Goal: Task Accomplishment & Management: Use online tool/utility

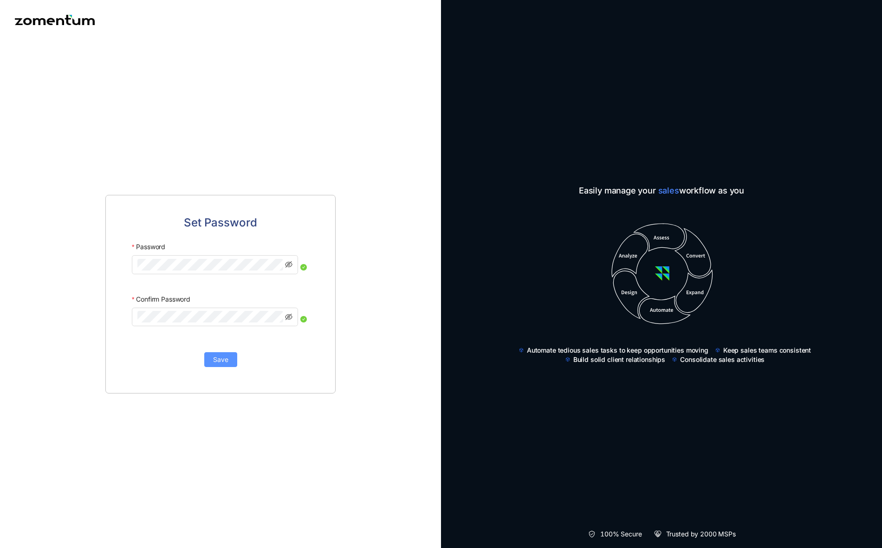
click at [208, 362] on button "Save" at bounding box center [220, 359] width 33 height 15
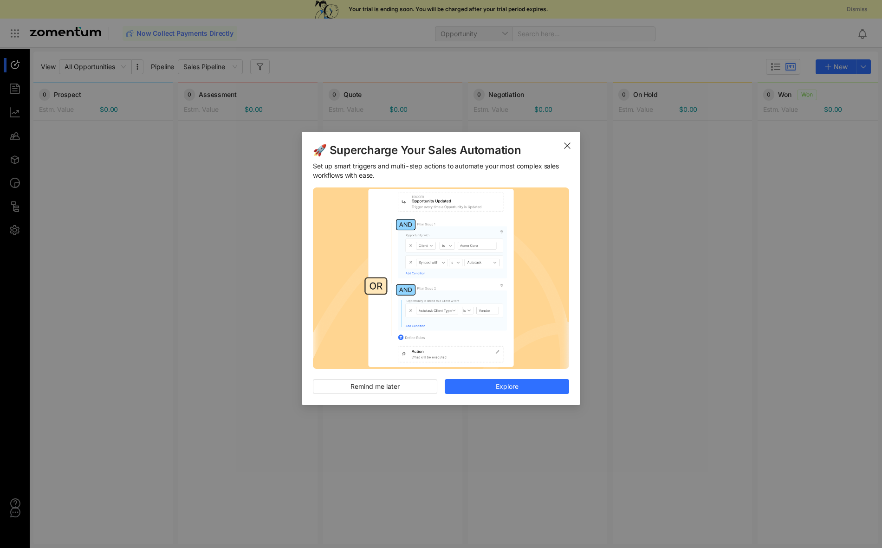
click at [564, 143] on icon "Close" at bounding box center [567, 145] width 7 height 7
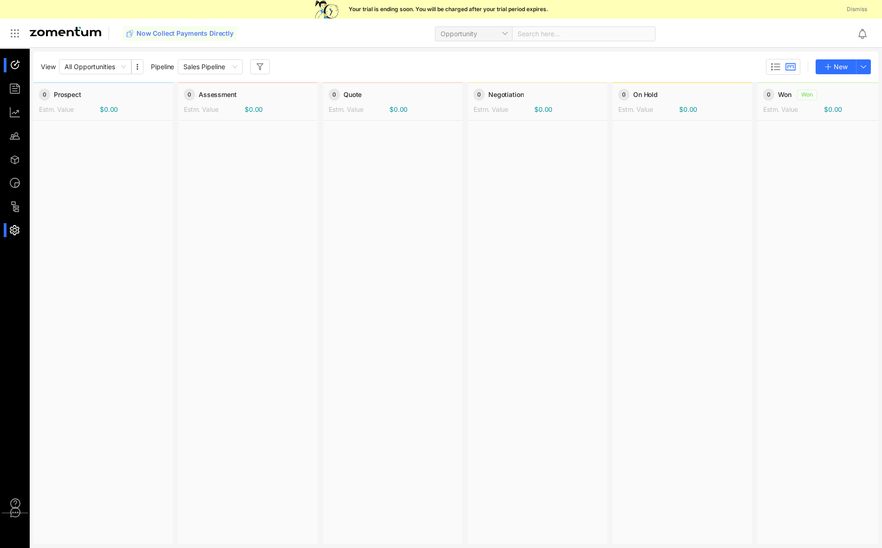
click at [10, 229] on div at bounding box center [19, 230] width 20 height 14
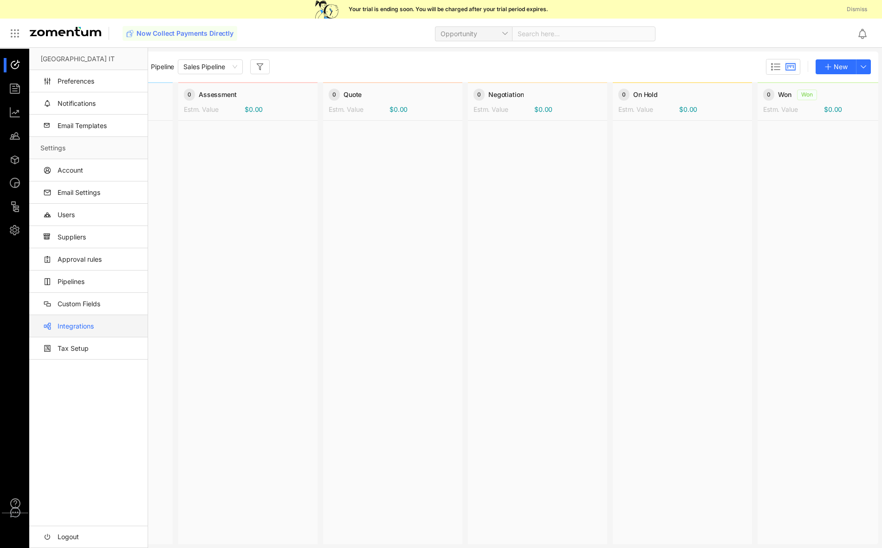
click at [78, 334] on link "Integrations" at bounding box center [90, 326] width 100 height 22
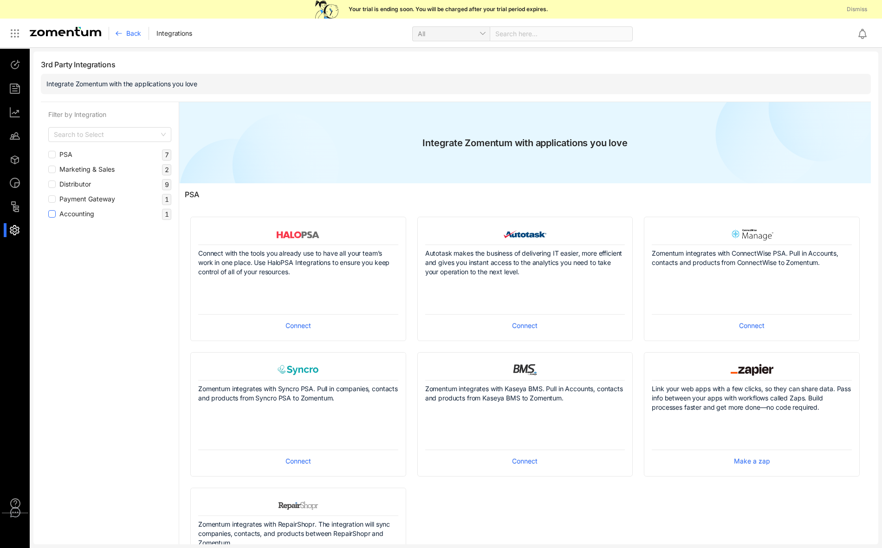
click at [77, 218] on span "Accounting" at bounding box center [77, 214] width 42 height 10
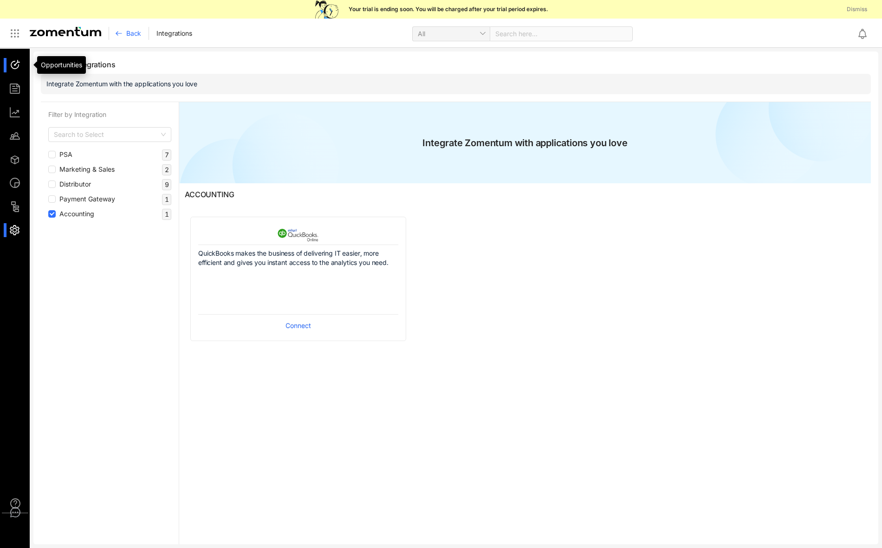
click at [13, 64] on div at bounding box center [19, 65] width 20 height 14
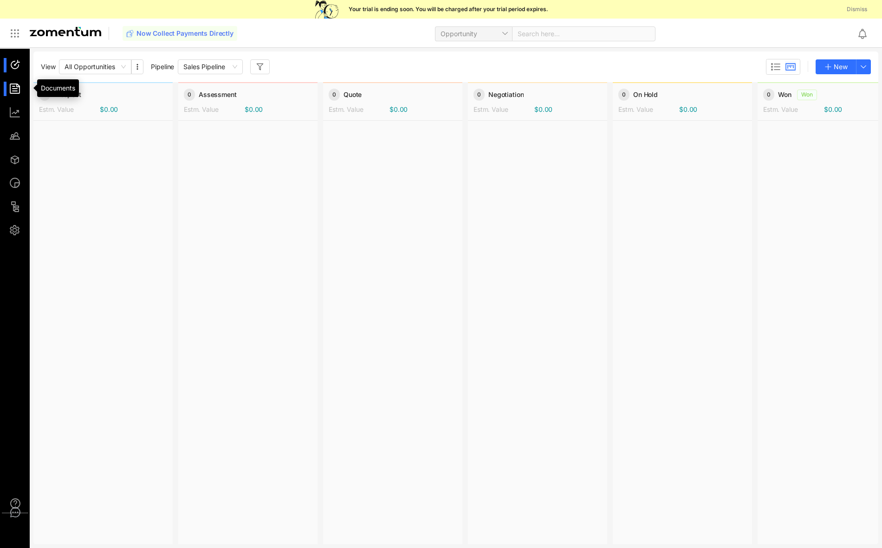
click at [14, 91] on div at bounding box center [19, 89] width 20 height 14
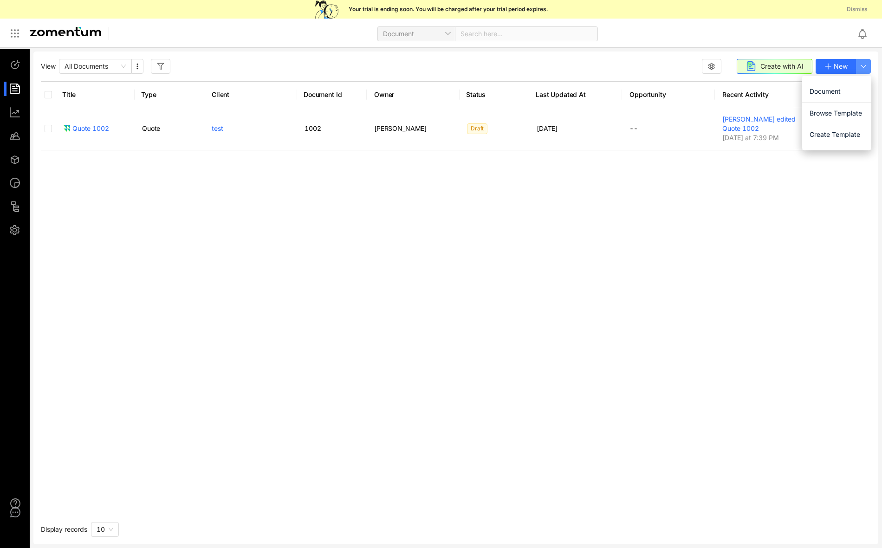
click at [859, 65] on button "button" at bounding box center [863, 66] width 15 height 15
click at [839, 90] on span "Document" at bounding box center [837, 91] width 54 height 10
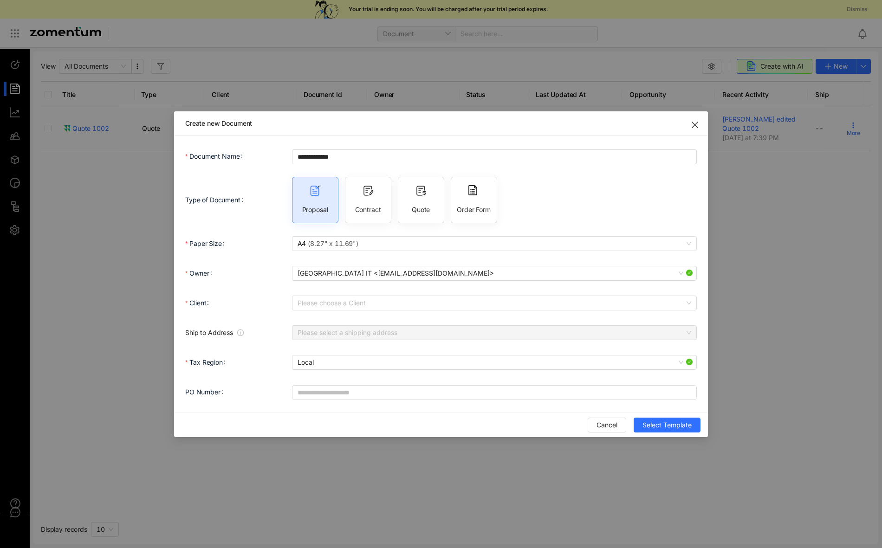
click at [434, 196] on div "Quote" at bounding box center [421, 200] width 46 height 46
type input "**********"
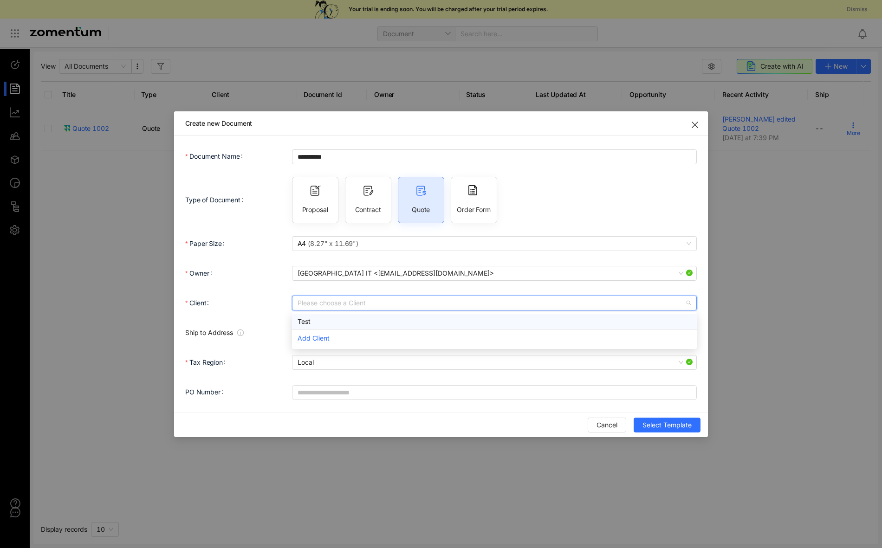
click at [358, 305] on input "Client" at bounding box center [491, 303] width 387 height 14
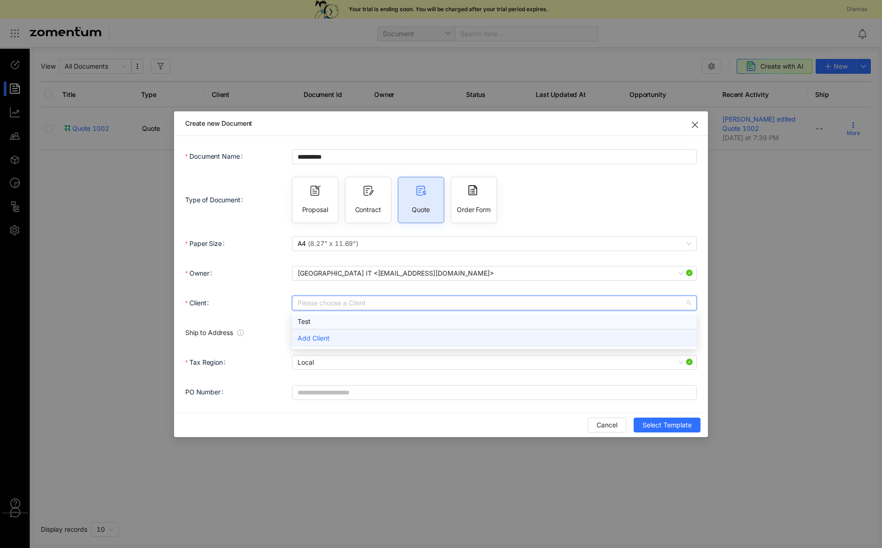
click at [351, 331] on div "Add Client" at bounding box center [494, 338] width 405 height 18
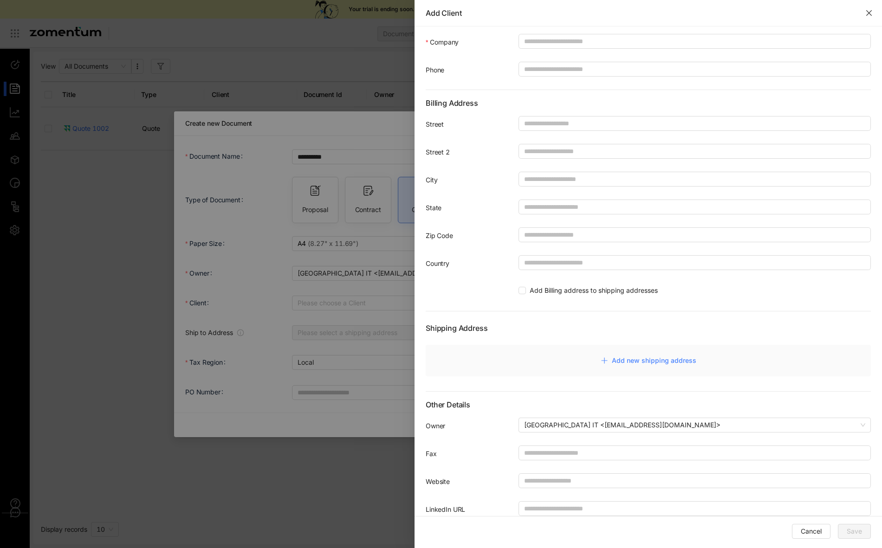
click at [870, 12] on icon "close" at bounding box center [869, 13] width 6 height 6
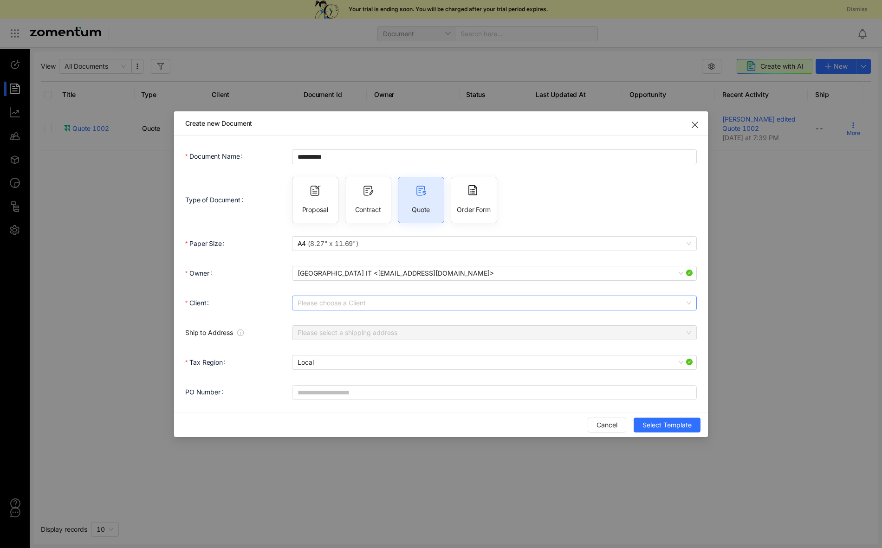
click at [314, 307] on input "Client" at bounding box center [491, 303] width 387 height 14
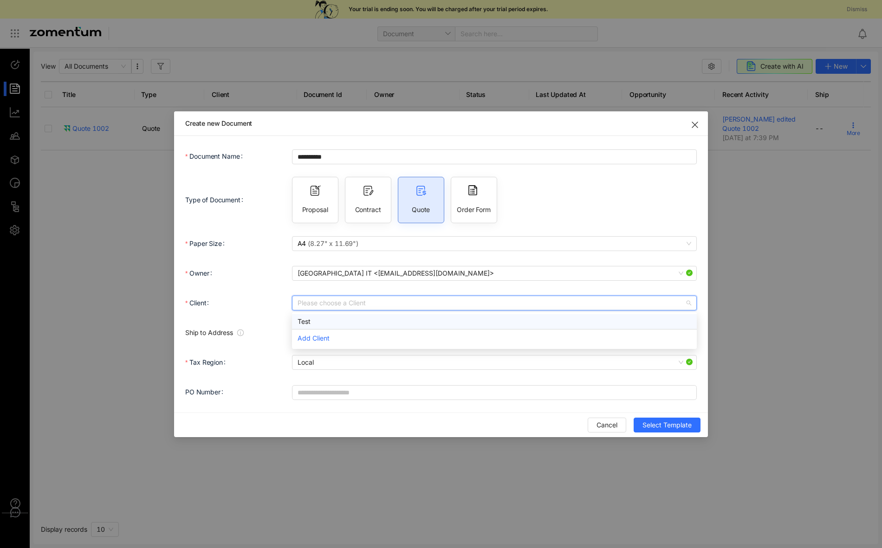
click at [317, 323] on div "Test" at bounding box center [495, 322] width 394 height 10
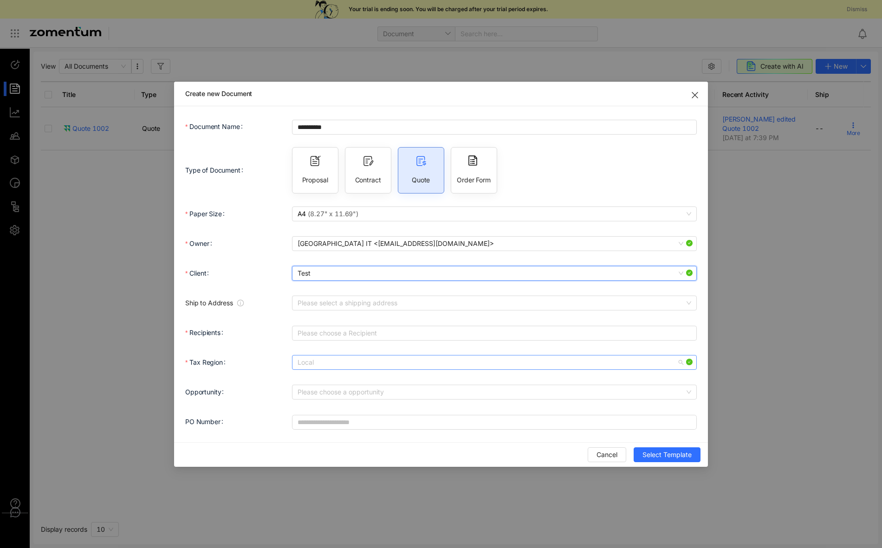
click at [372, 364] on span "Local" at bounding box center [495, 363] width 394 height 14
drag, startPoint x: 481, startPoint y: 439, endPoint x: 719, endPoint y: 439, distance: 237.7
click at [485, 439] on div "**********" at bounding box center [441, 279] width 512 height 325
click at [691, 450] on span "Select Template" at bounding box center [666, 455] width 49 height 10
click at [412, 342] on div "Please choose a Recipient" at bounding box center [494, 346] width 405 height 11
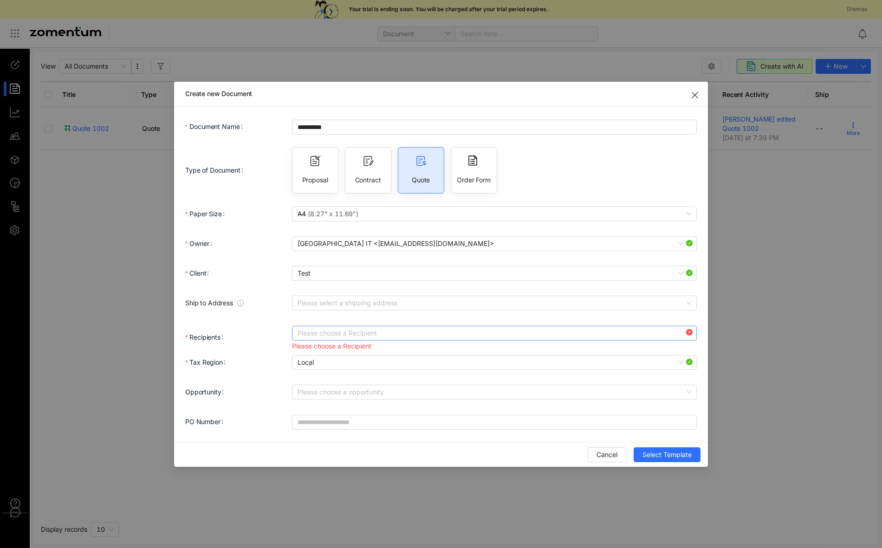
click at [406, 337] on div at bounding box center [489, 333] width 391 height 13
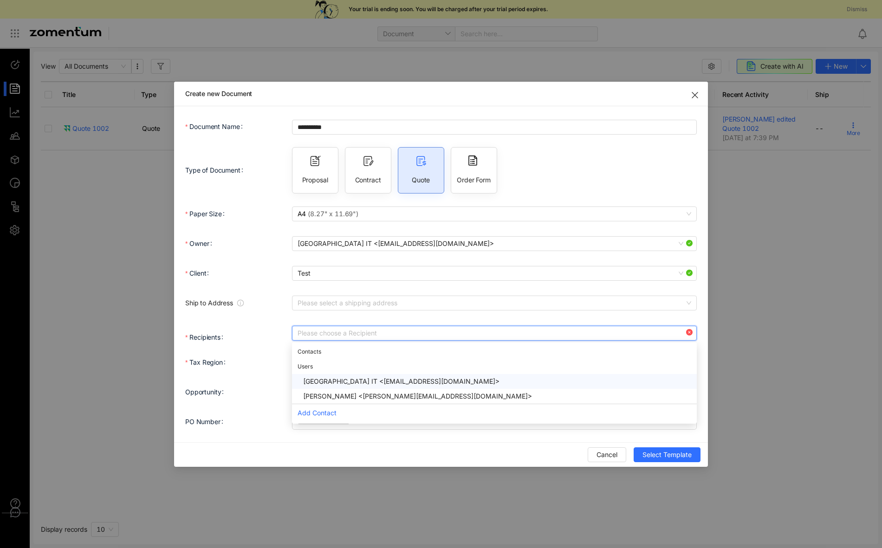
click at [348, 384] on div "[GEOGRAPHIC_DATA] IT <[EMAIL_ADDRESS][DOMAIN_NAME]>" at bounding box center [497, 381] width 388 height 10
click at [665, 459] on span "Select Template" at bounding box center [666, 455] width 49 height 10
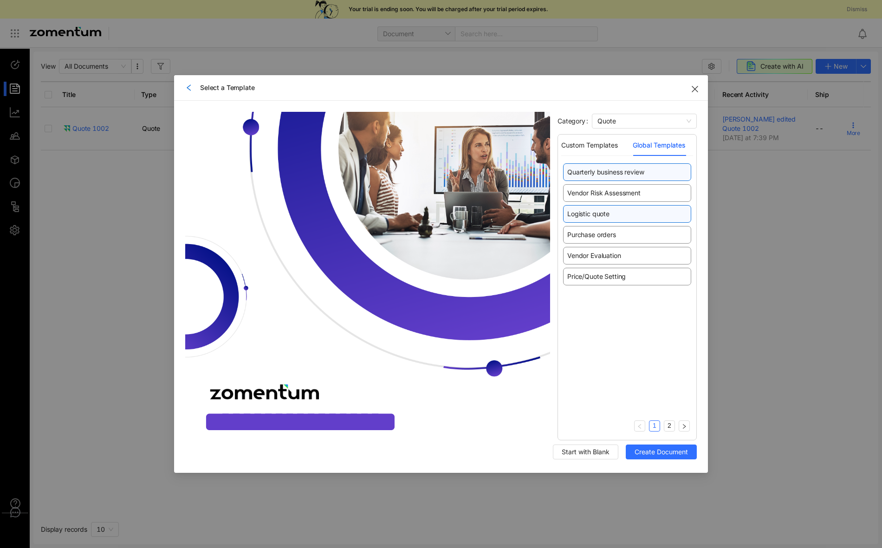
click at [606, 210] on span "Logistic quote" at bounding box center [588, 213] width 42 height 9
click at [610, 200] on div "Vendor Risk Assessment" at bounding box center [627, 193] width 128 height 18
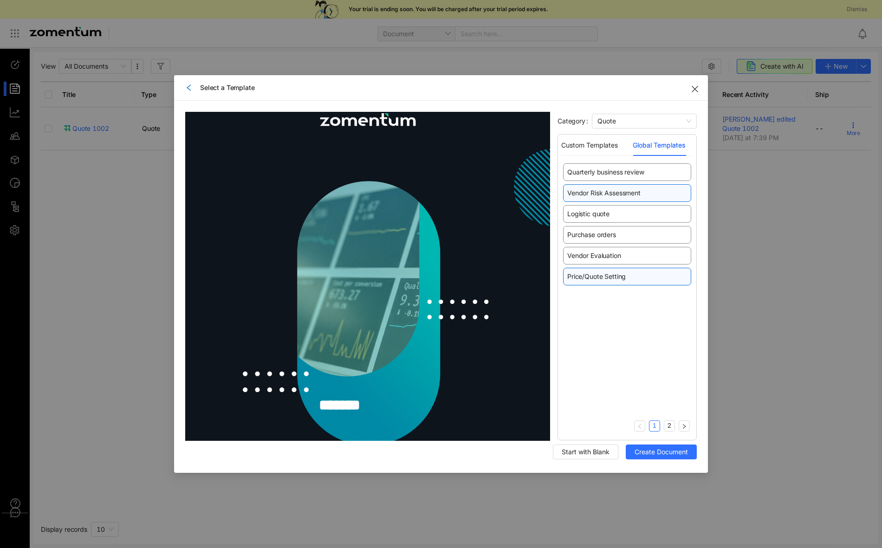
click at [603, 279] on span "Price/Quote Setting" at bounding box center [596, 276] width 58 height 9
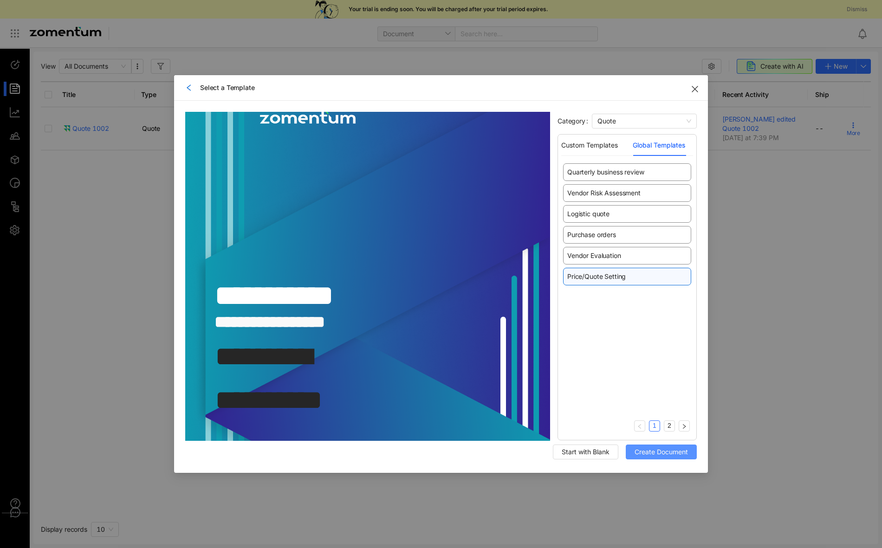
click at [631, 456] on button "Create Document" at bounding box center [661, 452] width 71 height 15
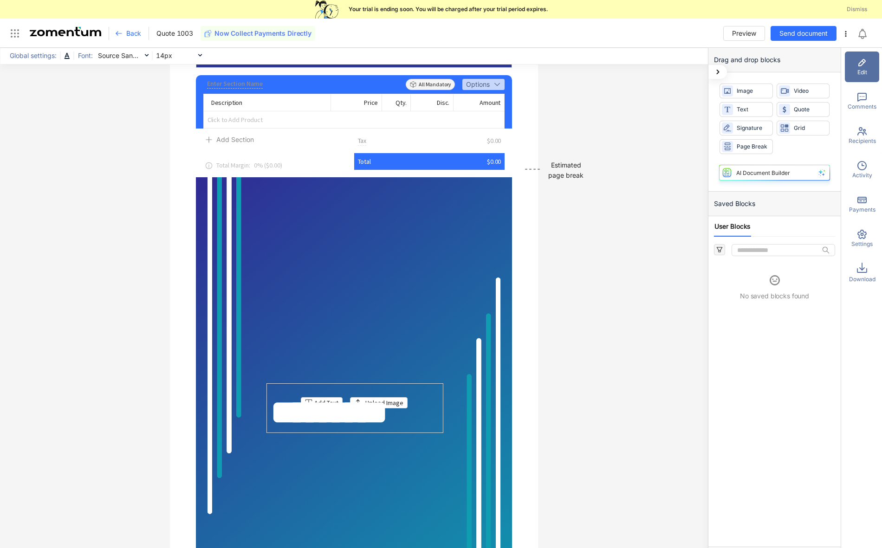
scroll to position [1794, 0]
